Goal: Check status: Check status

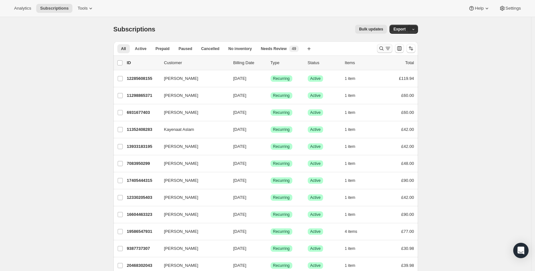
click at [381, 49] on icon "Search and filter results" at bounding box center [381, 48] width 6 height 6
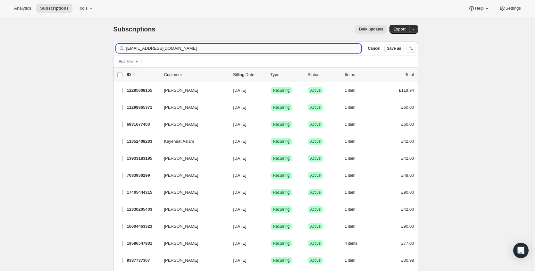
type input "[EMAIL_ADDRESS][DOMAIN_NAME]"
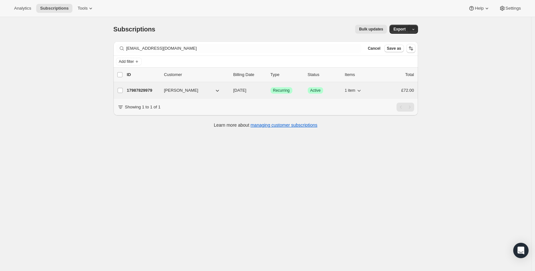
click at [147, 92] on p "17987829979" at bounding box center [143, 90] width 32 height 6
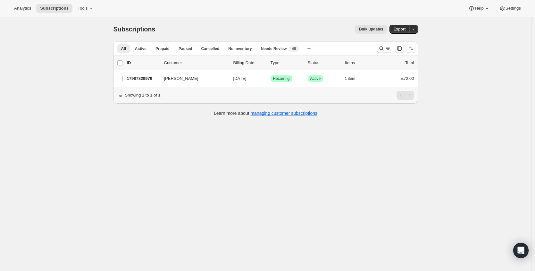
click at [384, 46] on icon "Search and filter results" at bounding box center [381, 48] width 6 height 6
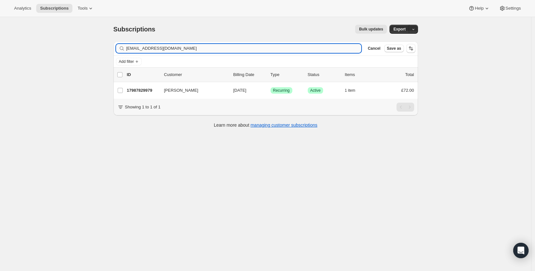
click at [209, 46] on input "[EMAIL_ADDRESS][DOMAIN_NAME]" at bounding box center [243, 48] width 235 height 9
type input "amymae23@gmail.com"
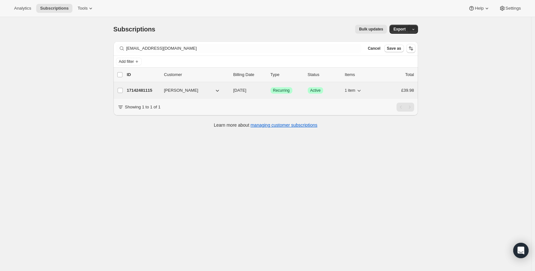
click at [137, 90] on p "17142481115" at bounding box center [143, 90] width 32 height 6
